Goal: Information Seeking & Learning: Learn about a topic

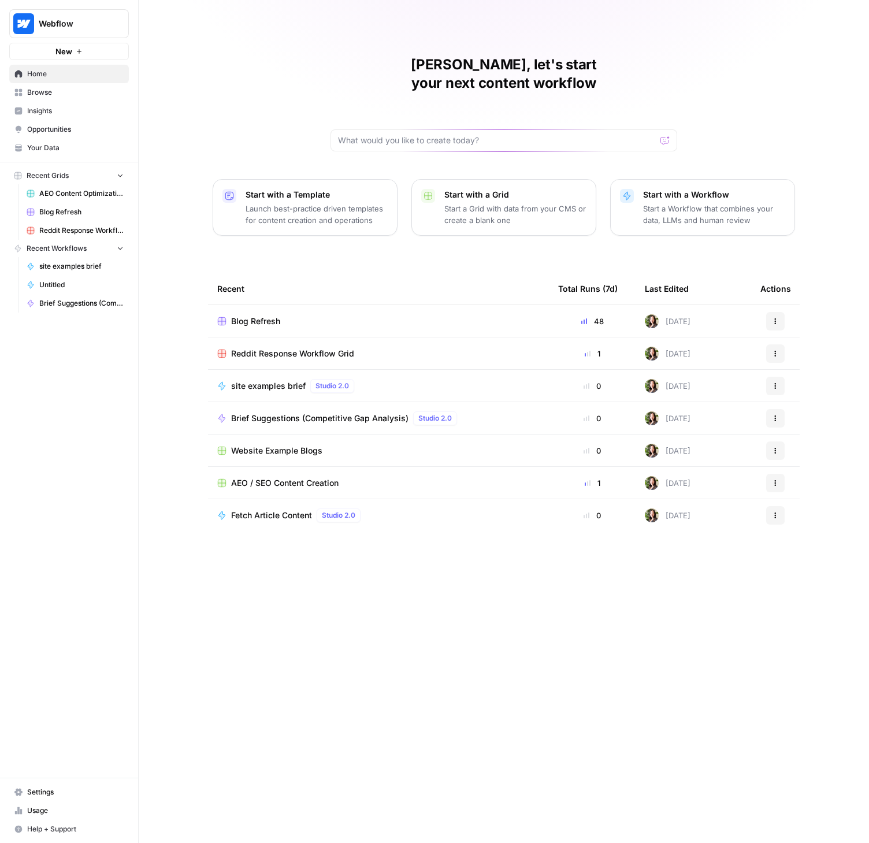
click at [33, 114] on span "Insights" at bounding box center [75, 111] width 96 height 10
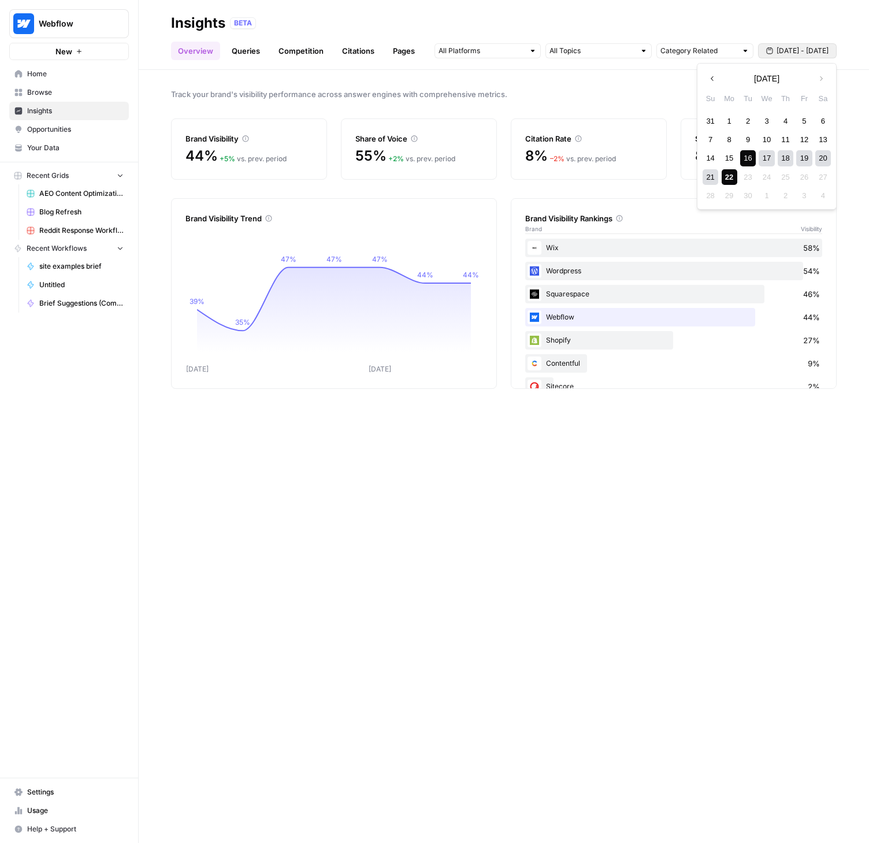
click at [806, 49] on span "[DATE] - [DATE]" at bounding box center [802, 51] width 52 height 10
click at [729, 114] on div "1" at bounding box center [729, 121] width 16 height 16
click at [727, 180] on div "22" at bounding box center [729, 177] width 16 height 16
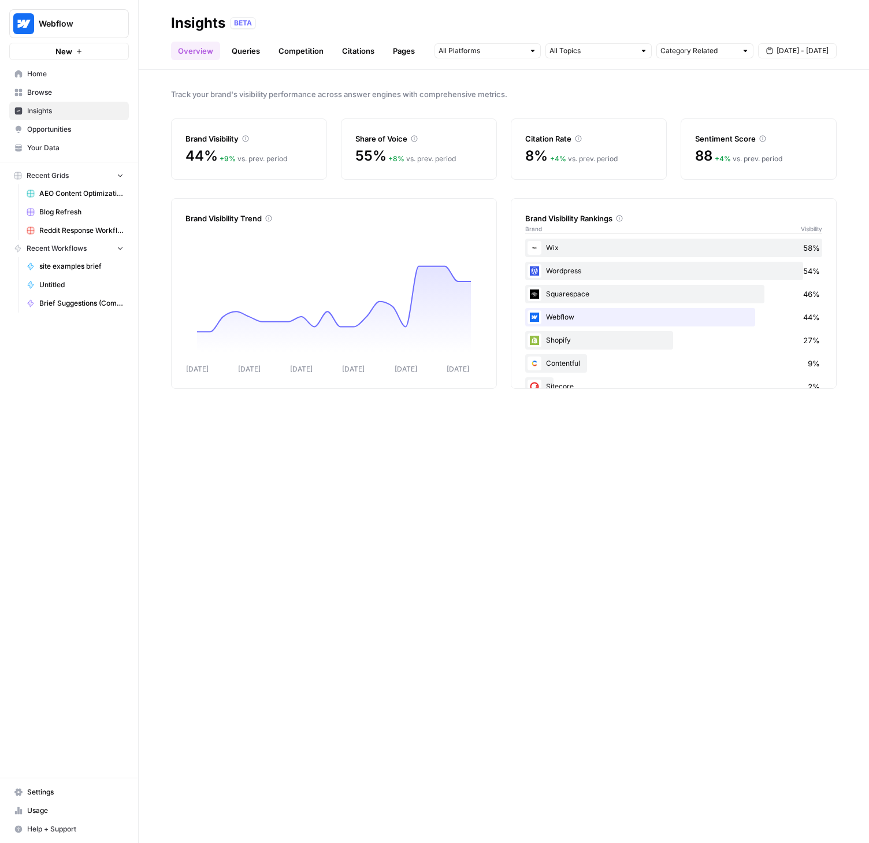
click at [313, 47] on link "Competition" at bounding box center [300, 51] width 59 height 18
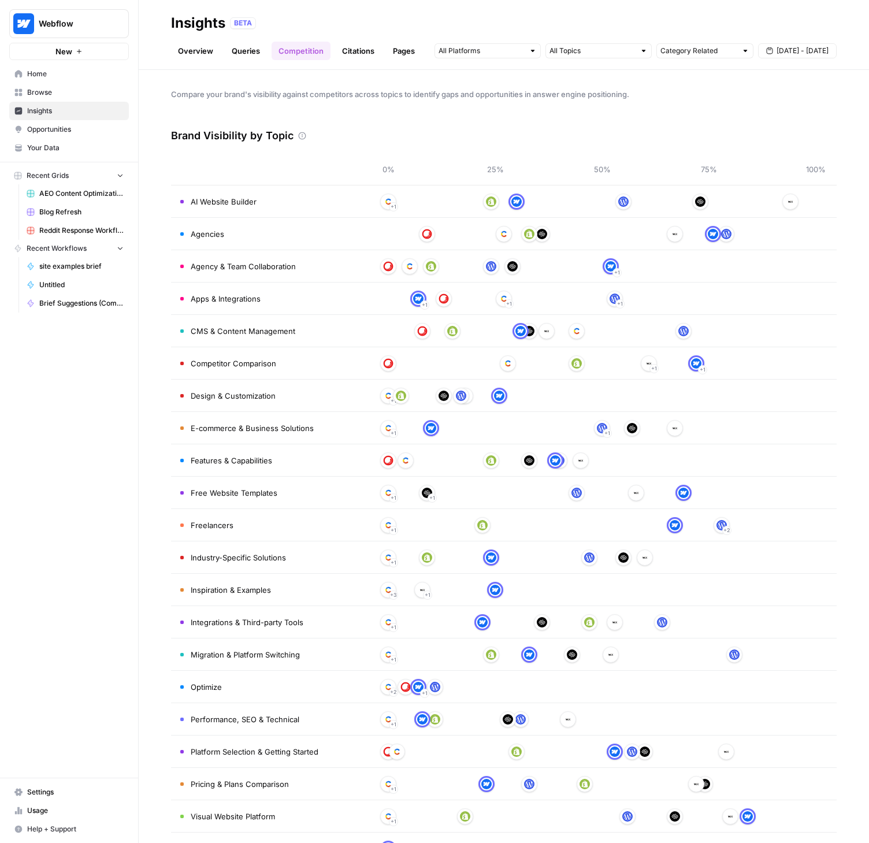
click at [363, 49] on link "Citations" at bounding box center [358, 51] width 46 height 18
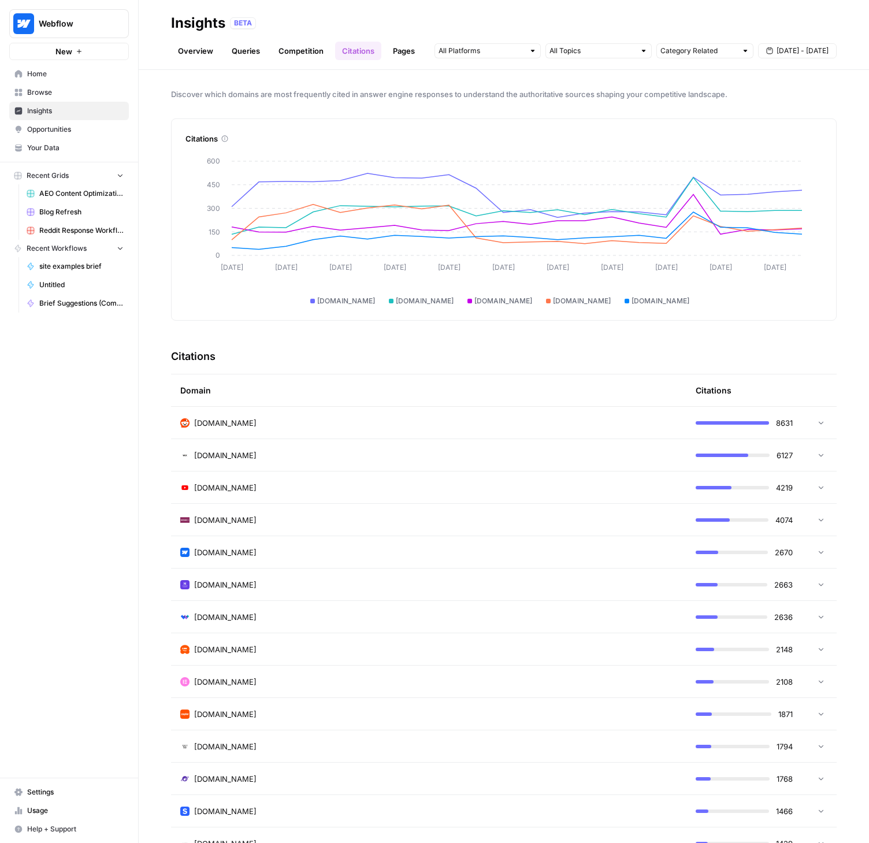
click at [817, 420] on icon at bounding box center [821, 422] width 8 height 8
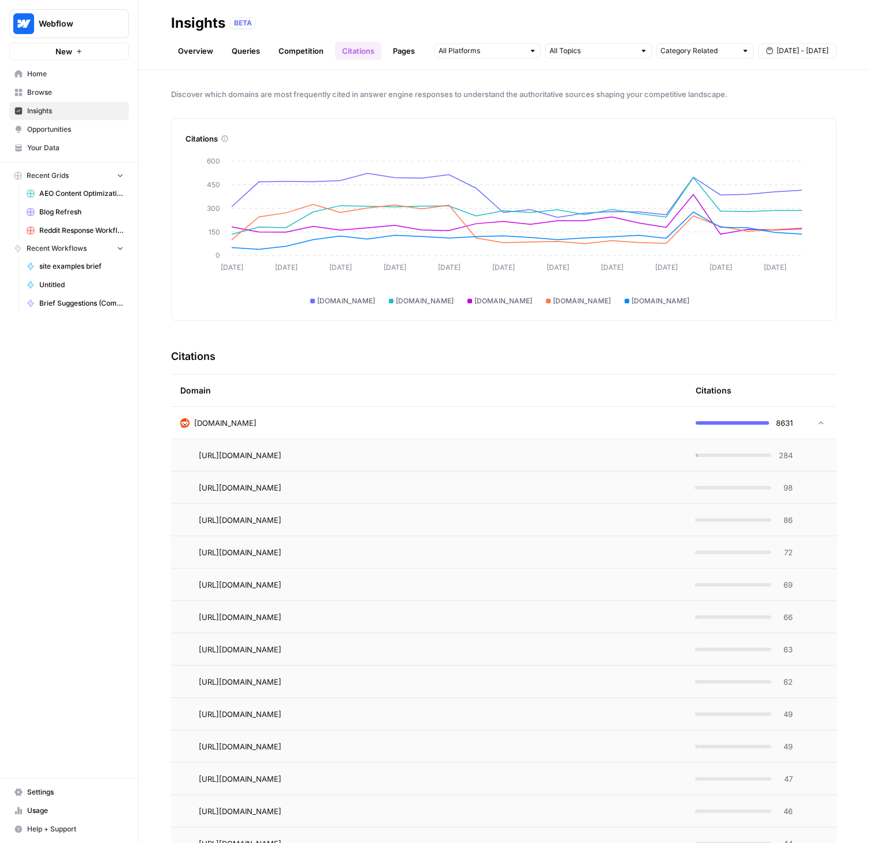
click at [817, 420] on icon at bounding box center [821, 423] width 8 height 8
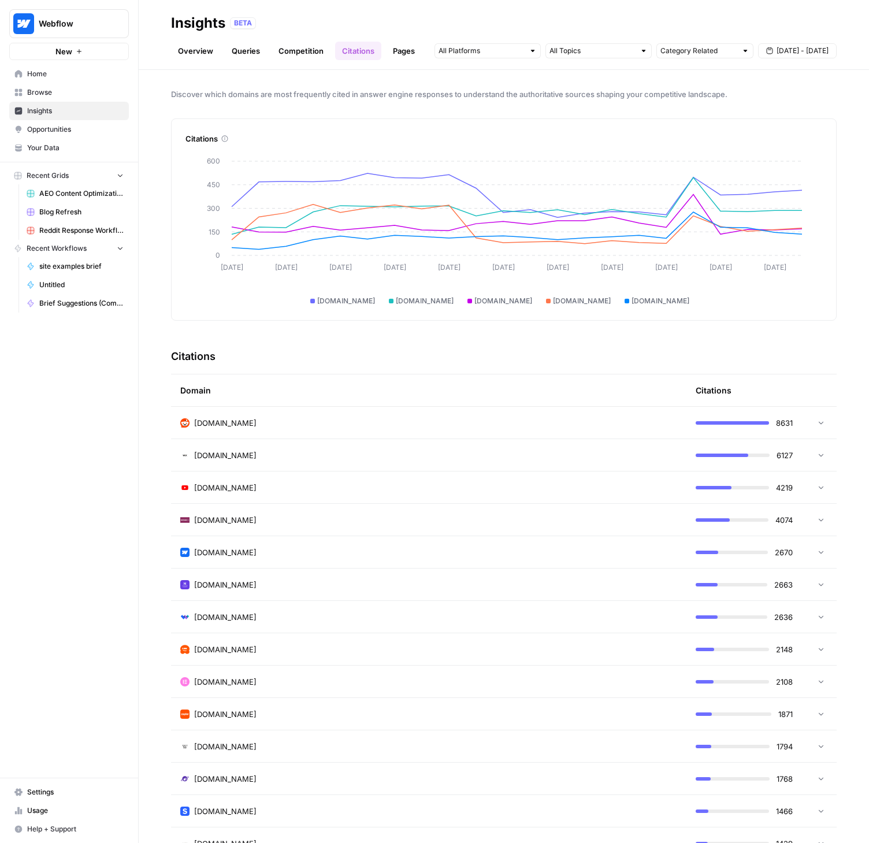
click at [817, 549] on icon at bounding box center [821, 552] width 8 height 8
